Goal: Check status

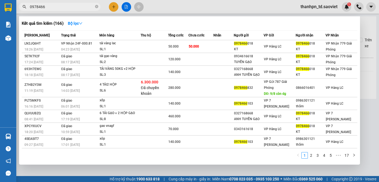
click at [62, 7] on input "0978466" at bounding box center [62, 7] width 64 height 6
type input "0913761725"
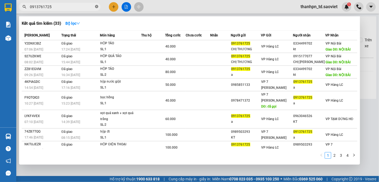
click at [97, 7] on icon "close-circle" at bounding box center [96, 6] width 3 height 3
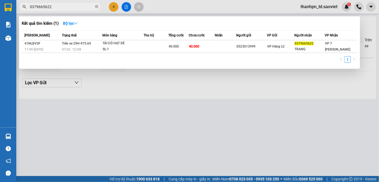
type input "0379665622"
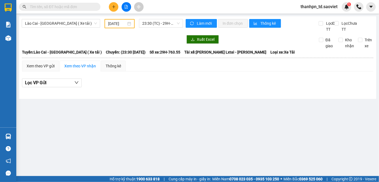
click at [66, 9] on input "text" at bounding box center [62, 7] width 64 height 6
paste input "0912940345"
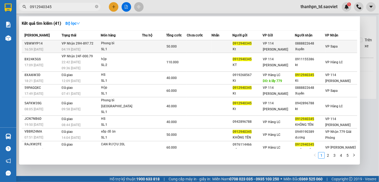
type input "0912940345"
click at [104, 47] on div "SL: 1" at bounding box center [121, 49] width 41 height 6
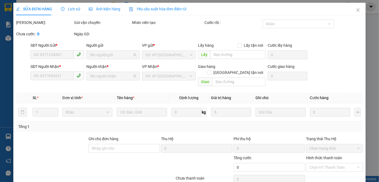
type input "0912940345"
type input "Kt"
type input "0888822648"
type input "Xuyến"
type input "50.000"
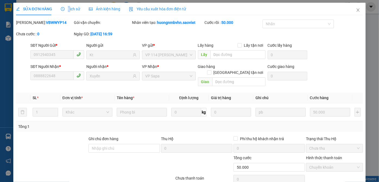
click at [67, 10] on span "Lịch sử" at bounding box center [70, 9] width 19 height 4
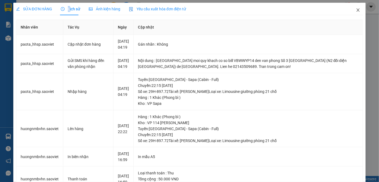
click at [356, 9] on icon "close" at bounding box center [358, 10] width 4 height 4
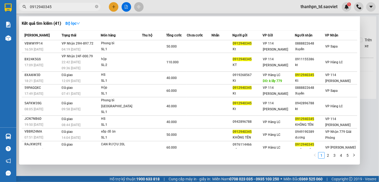
click at [64, 7] on input "0912940345" at bounding box center [62, 7] width 64 height 6
